Goal: Task Accomplishment & Management: Manage account settings

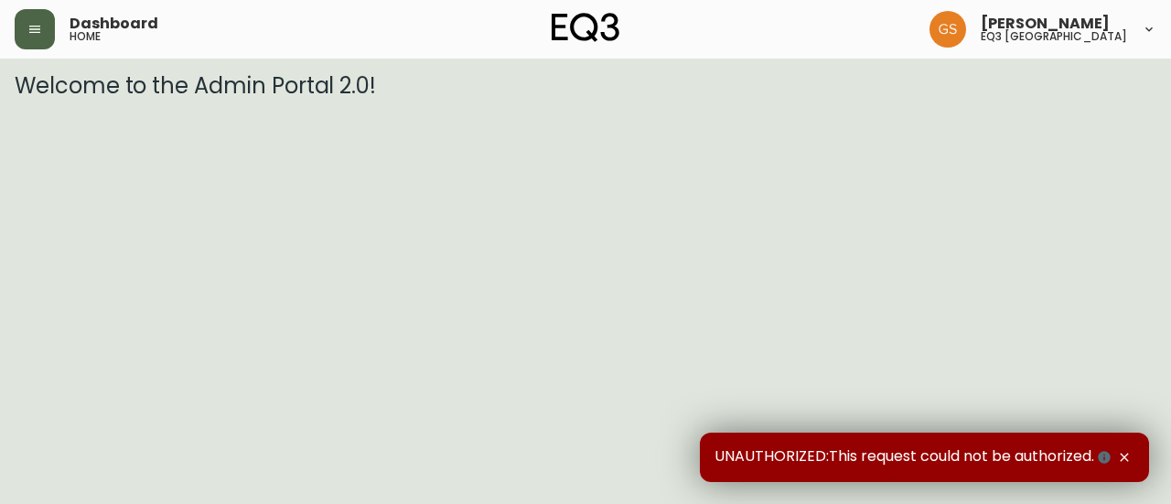
click at [48, 34] on button "button" at bounding box center [35, 29] width 40 height 40
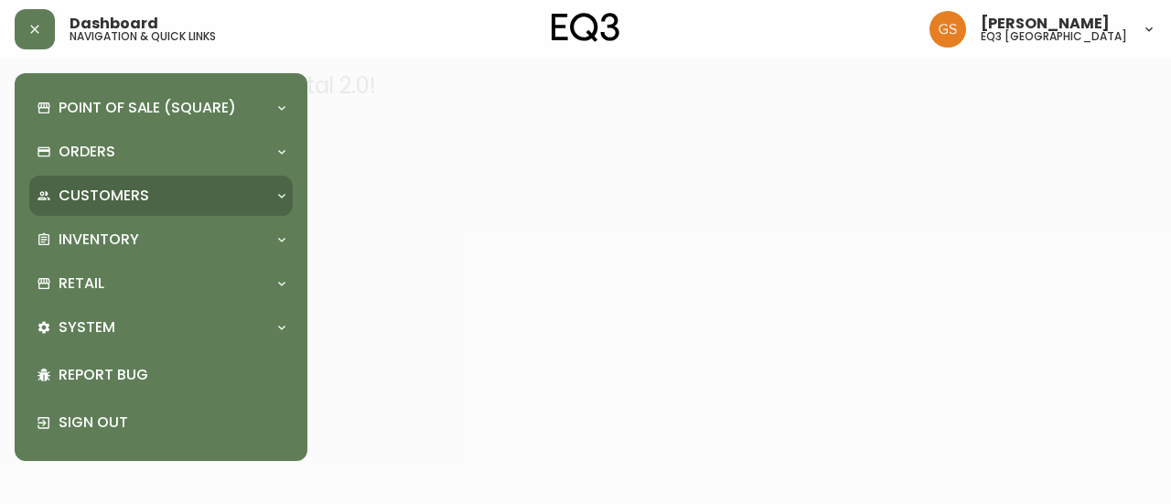
click at [255, 204] on div "Customers" at bounding box center [152, 196] width 231 height 20
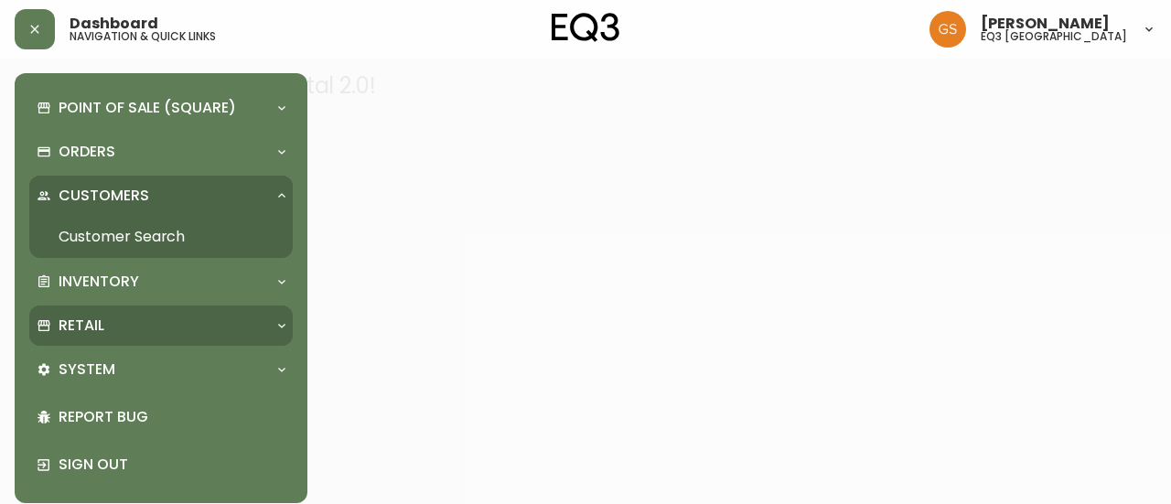
click at [255, 325] on div "Retail" at bounding box center [152, 326] width 231 height 20
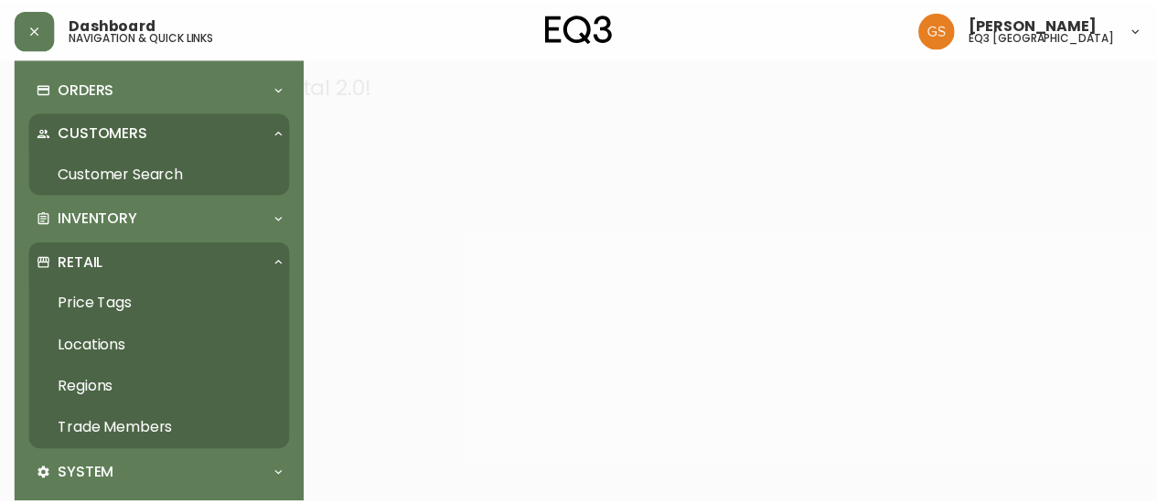
scroll to position [91, 0]
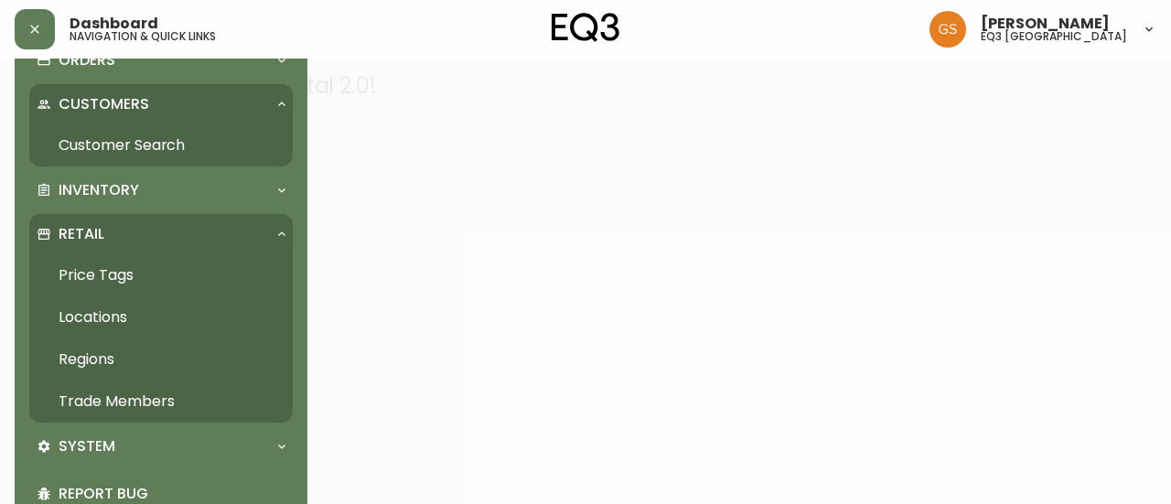
click at [168, 397] on link "Trade Members" at bounding box center [160, 402] width 263 height 42
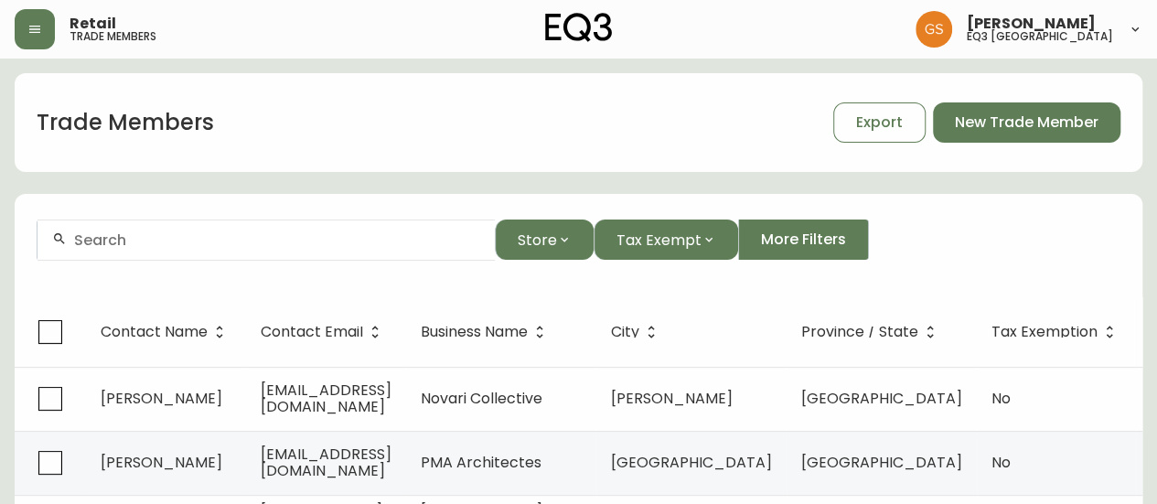
click at [251, 249] on div at bounding box center [266, 240] width 457 height 41
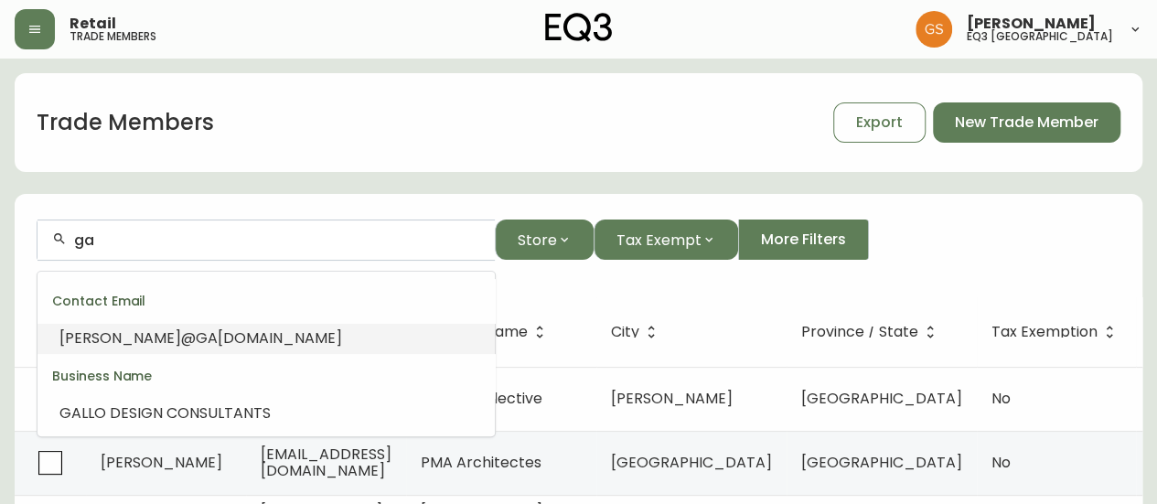
type input "g"
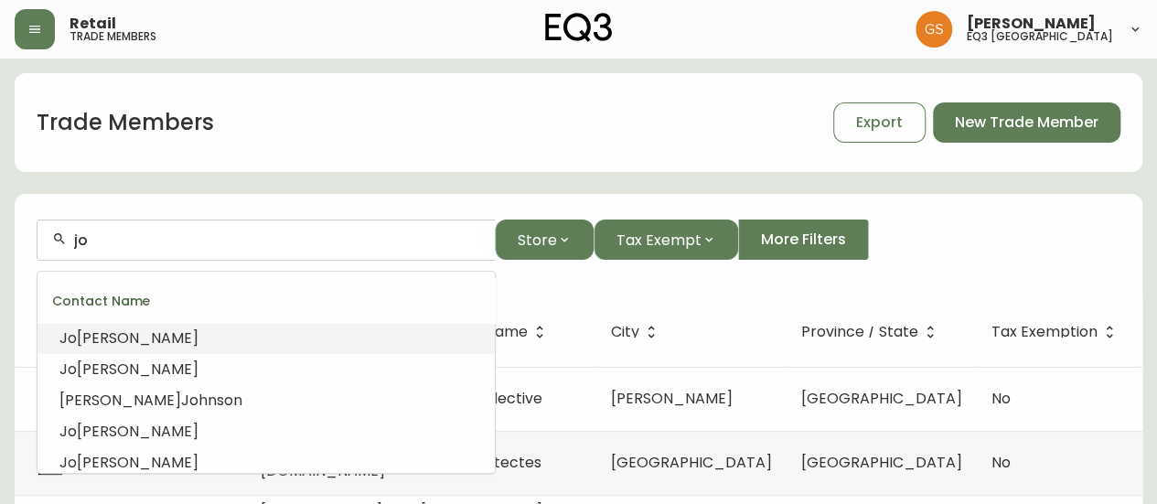
type input "j"
click at [204, 242] on input "text" at bounding box center [277, 239] width 406 height 17
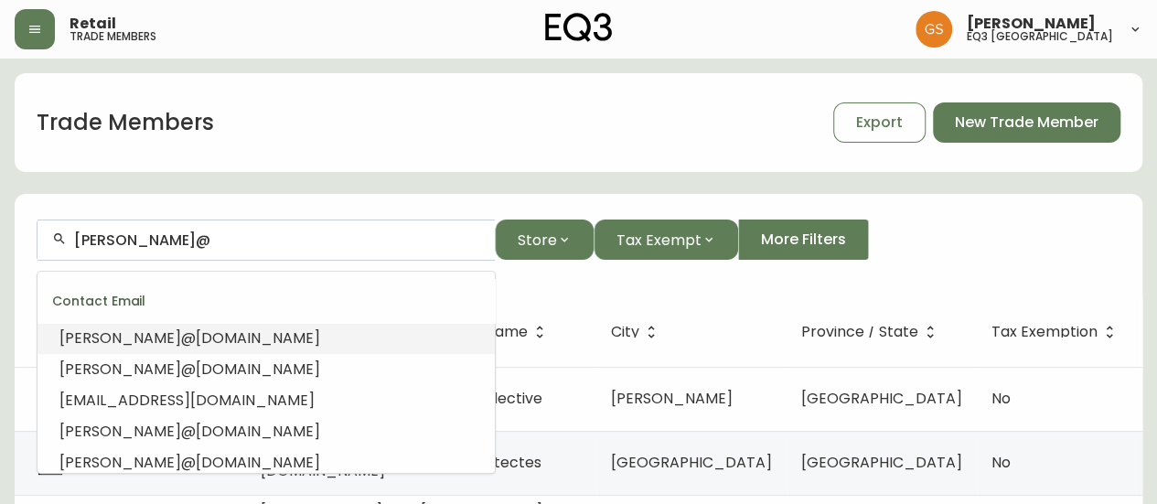
click at [274, 345] on span "[DOMAIN_NAME]" at bounding box center [258, 338] width 124 height 21
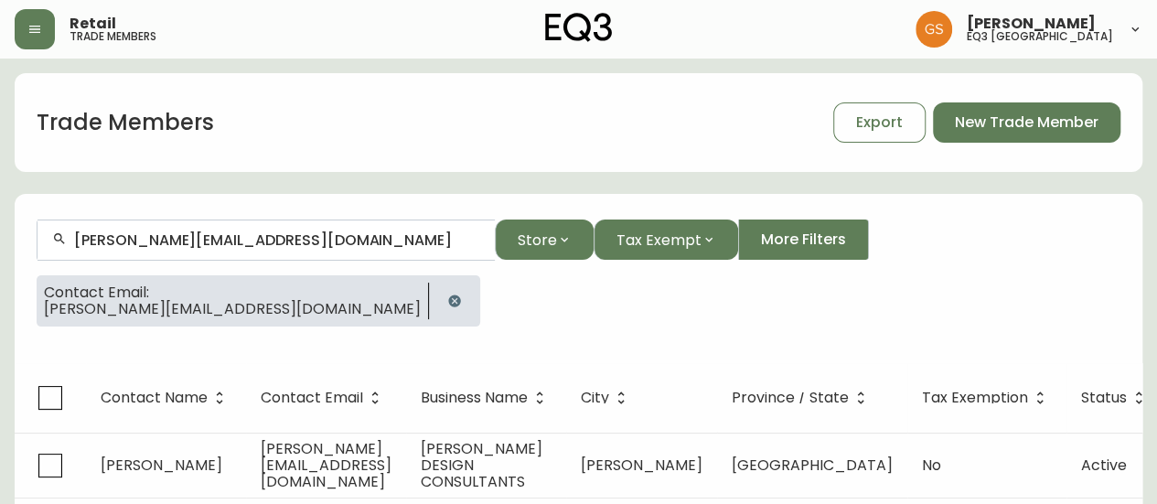
scroll to position [46, 0]
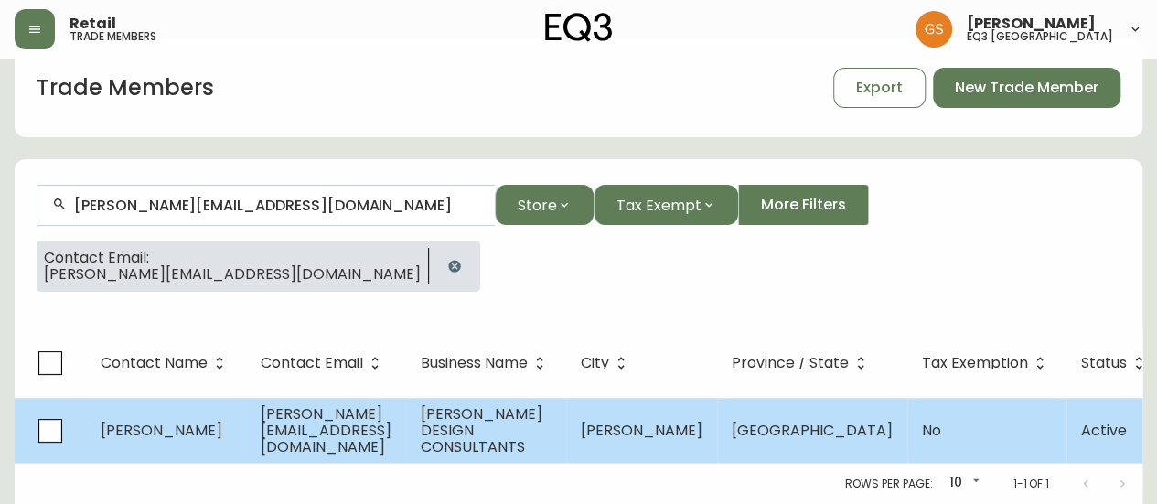
type input "[PERSON_NAME][EMAIL_ADDRESS][DOMAIN_NAME]"
click at [386, 421] on span "[PERSON_NAME][EMAIL_ADDRESS][DOMAIN_NAME]" at bounding box center [326, 430] width 131 height 54
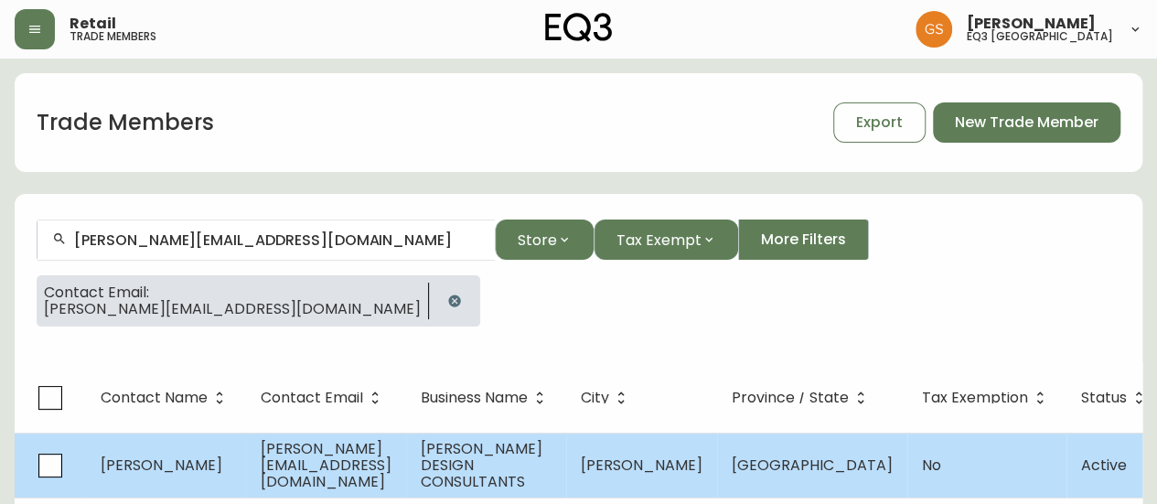
select select "ON"
select select "CA"
select select "CA_EN"
select select "Other"
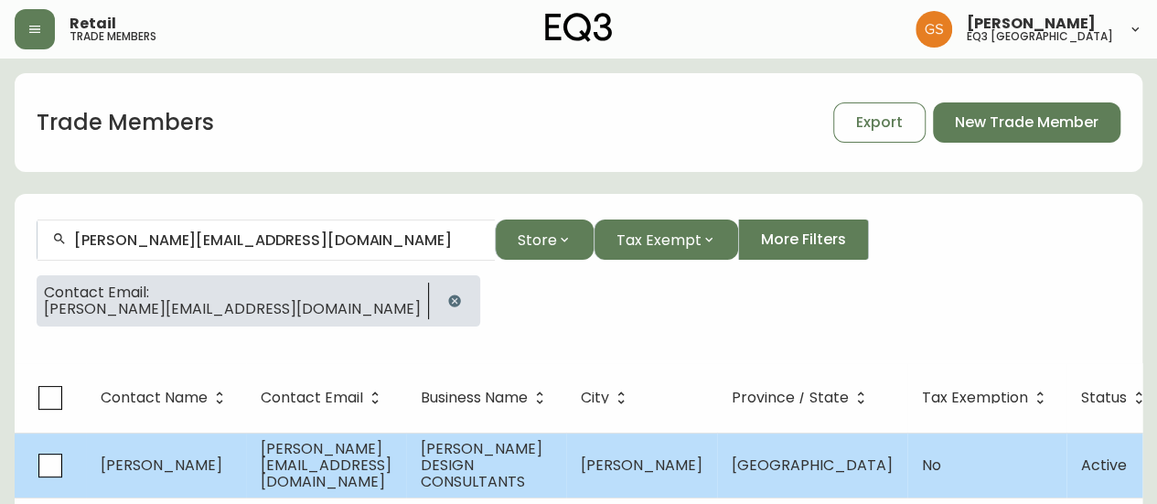
select select "false"
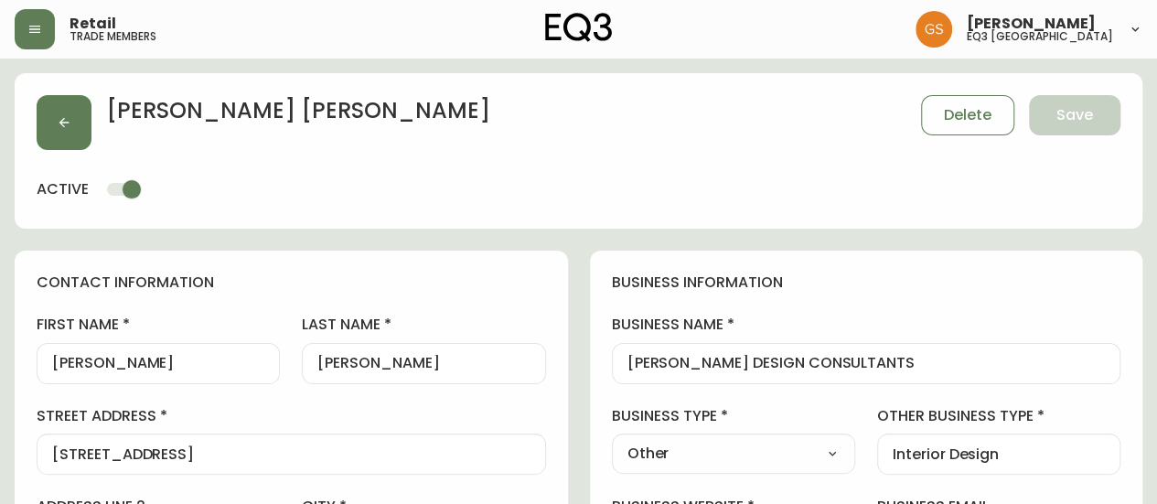
type input "EQ3 [GEOGRAPHIC_DATA]"
select select "cjw10z96q005b6gs00r6w7pwt"
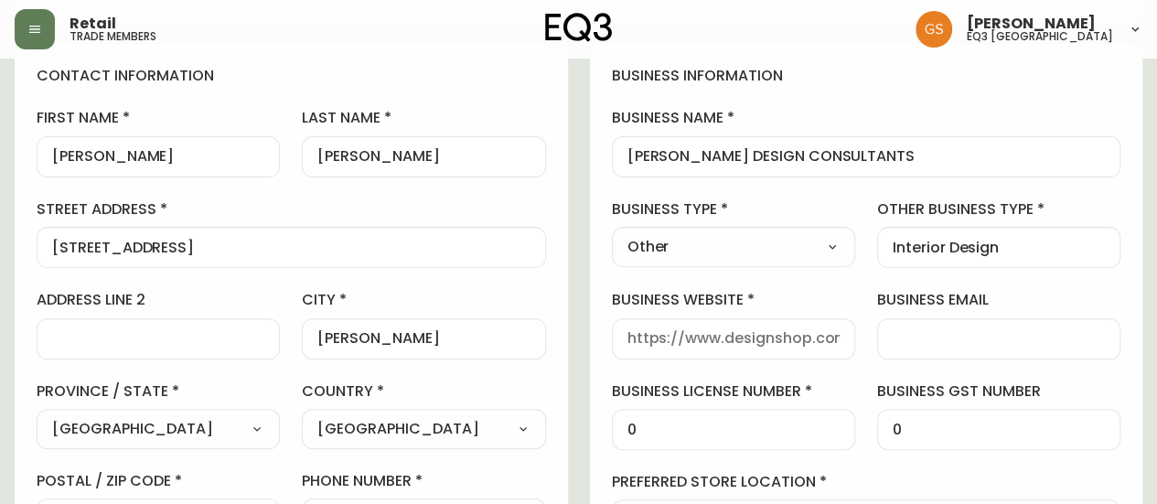
scroll to position [183, 0]
